Goal: Find specific page/section: Find specific page/section

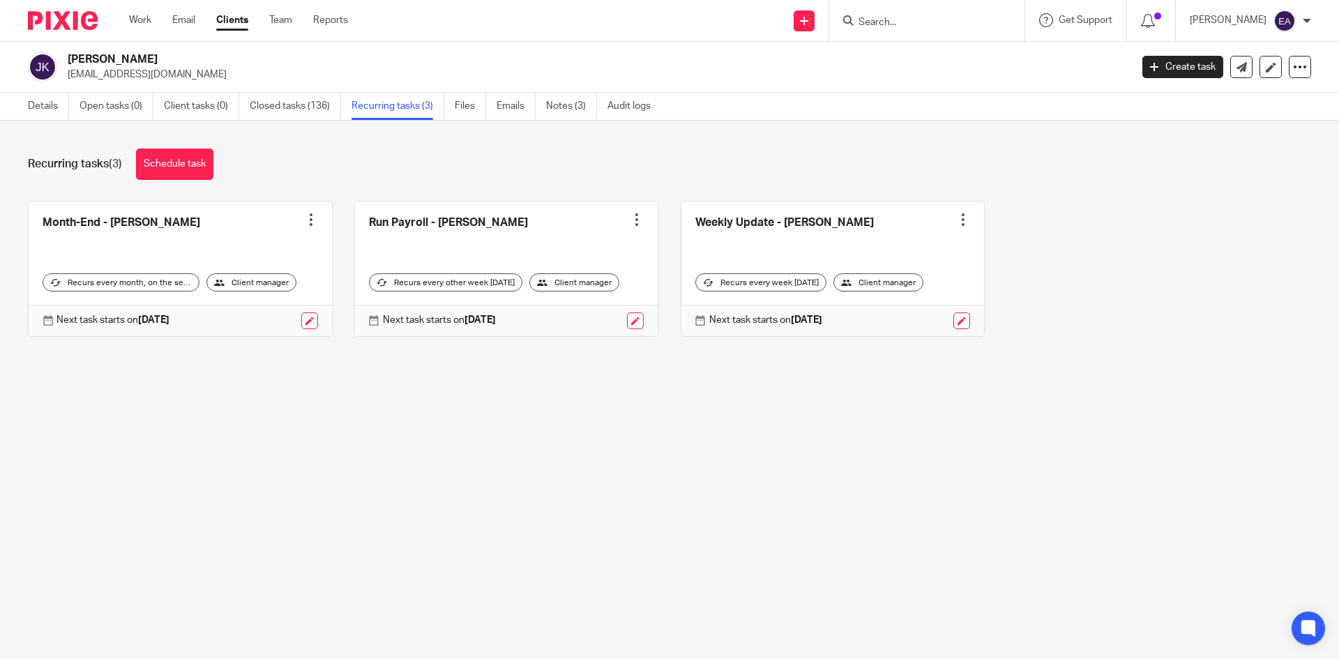
click at [895, 18] on input "Search" at bounding box center [920, 23] width 126 height 13
type input "mcgl"
click at [908, 49] on link at bounding box center [940, 54] width 173 height 21
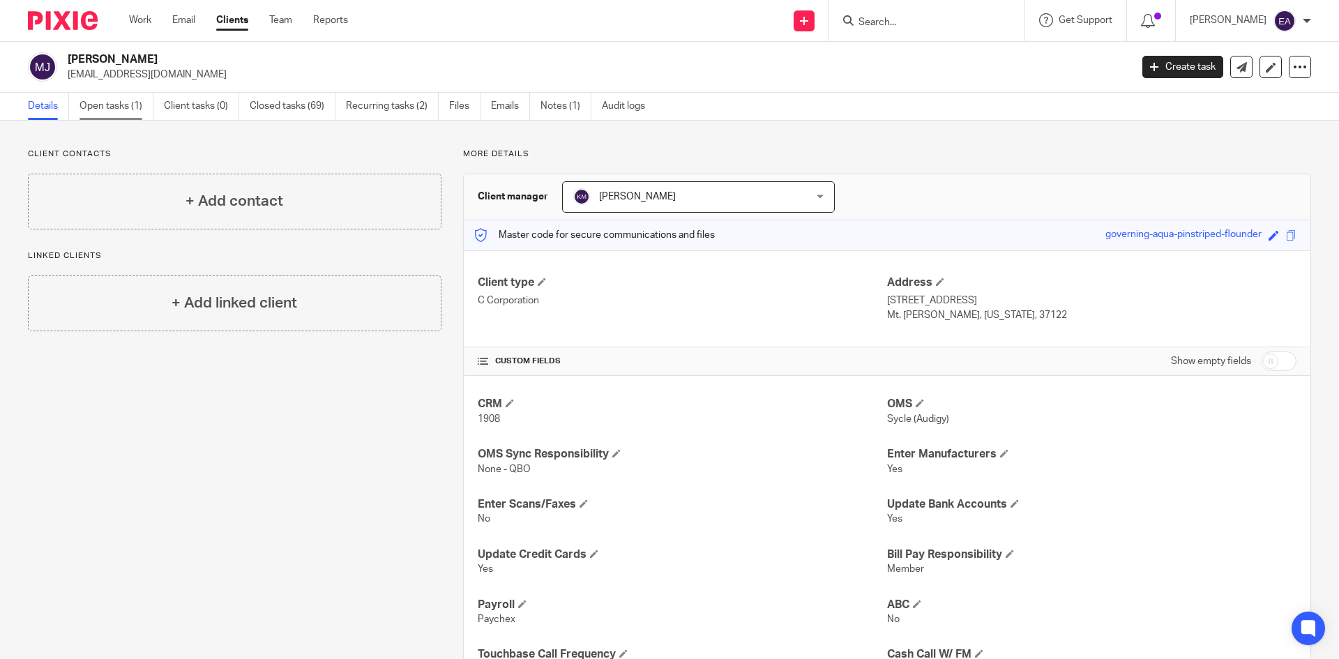
click at [100, 100] on link "Open tasks (1)" at bounding box center [116, 106] width 74 height 27
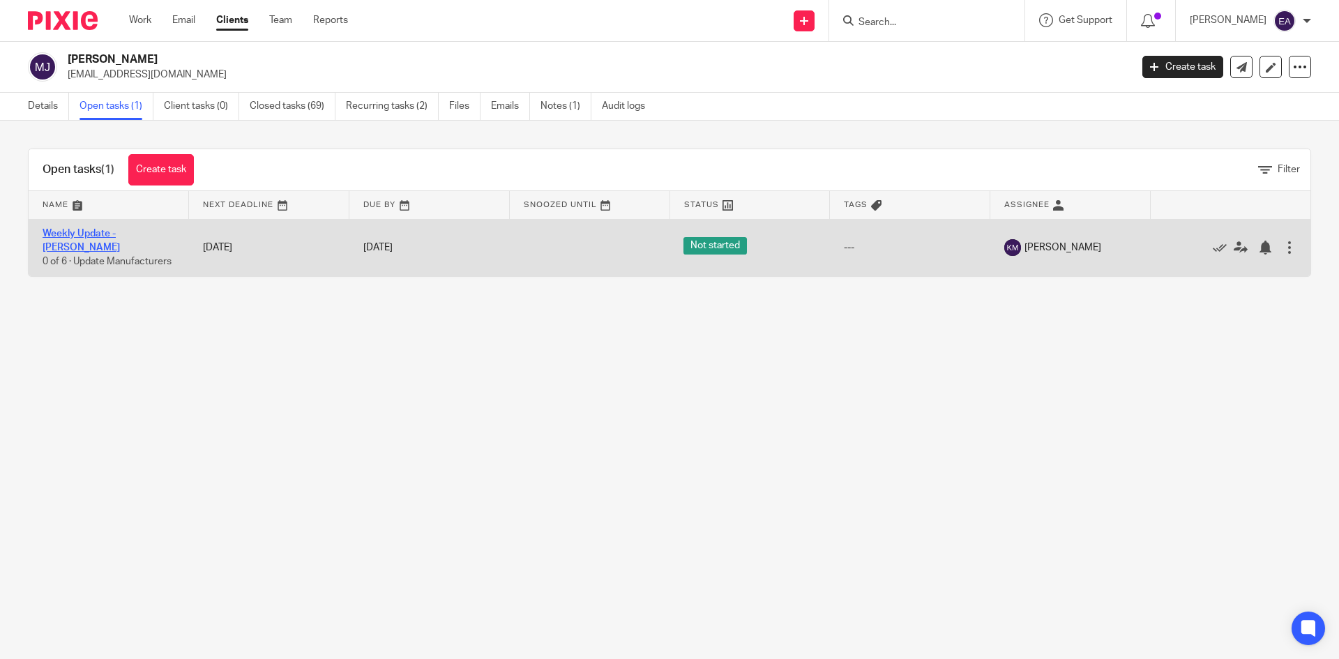
click at [98, 237] on link "Weekly Update - [PERSON_NAME]" at bounding box center [81, 241] width 77 height 24
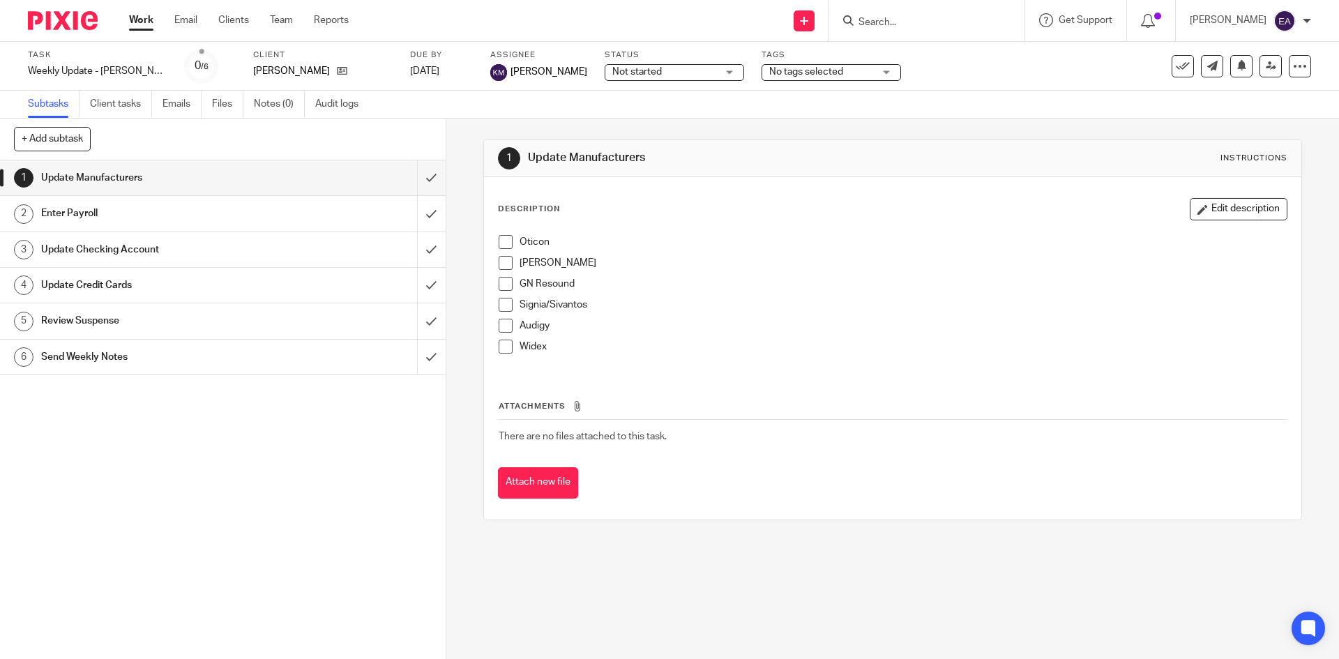
click at [505, 242] on span at bounding box center [506, 242] width 14 height 14
click at [499, 261] on span at bounding box center [506, 263] width 14 height 14
click at [499, 284] on span at bounding box center [506, 284] width 14 height 14
click at [499, 311] on span at bounding box center [506, 305] width 14 height 14
